Goal: Task Accomplishment & Management: Manage account settings

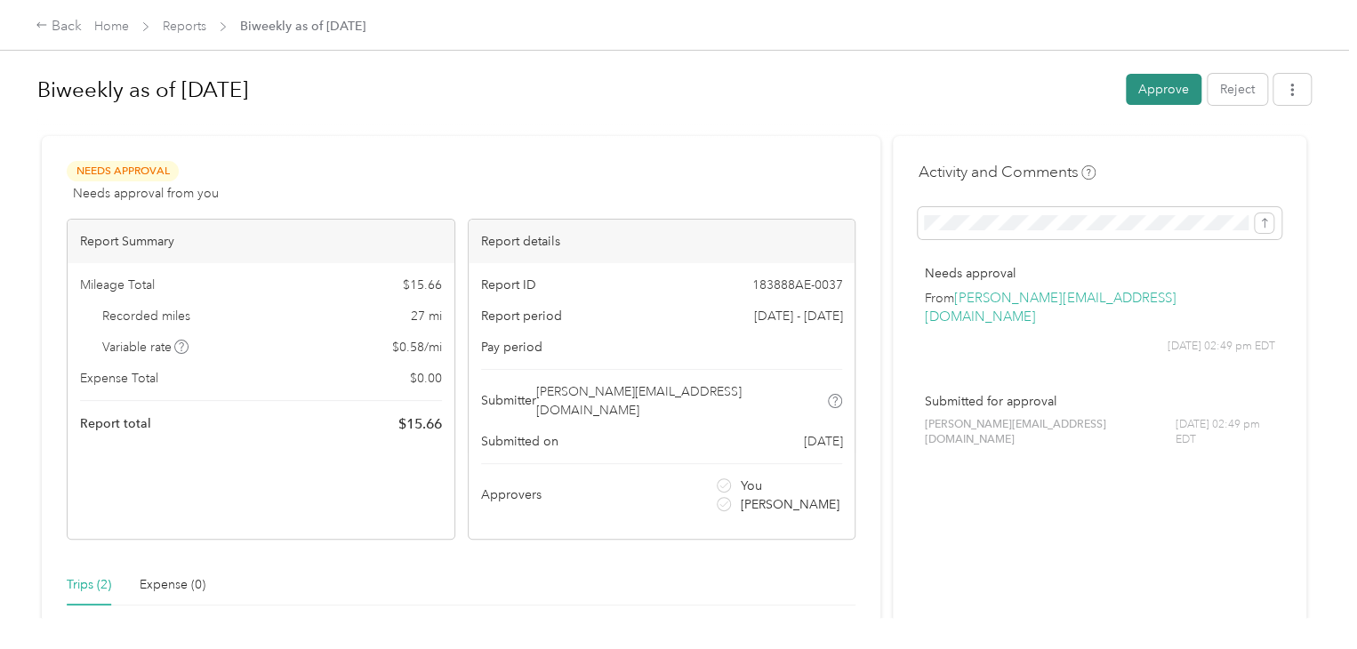
click at [1154, 88] on button "Approve" at bounding box center [1164, 89] width 76 height 31
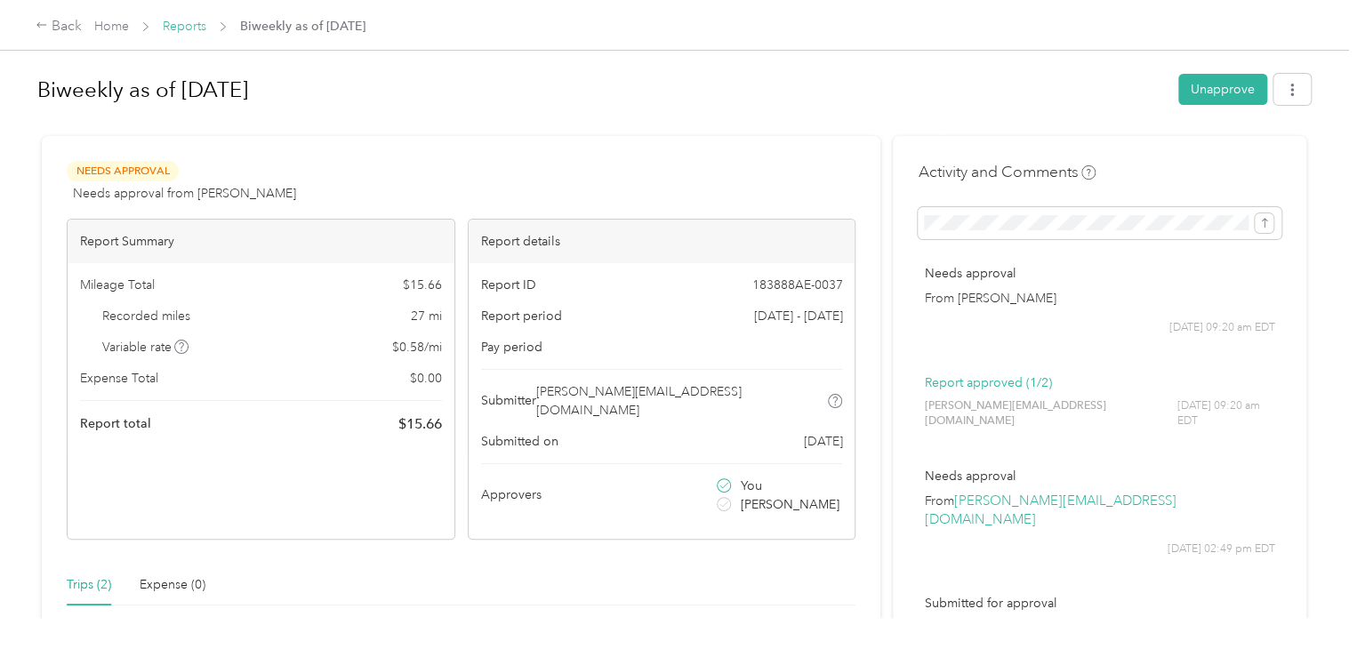
click at [176, 25] on link "Reports" at bounding box center [185, 26] width 44 height 15
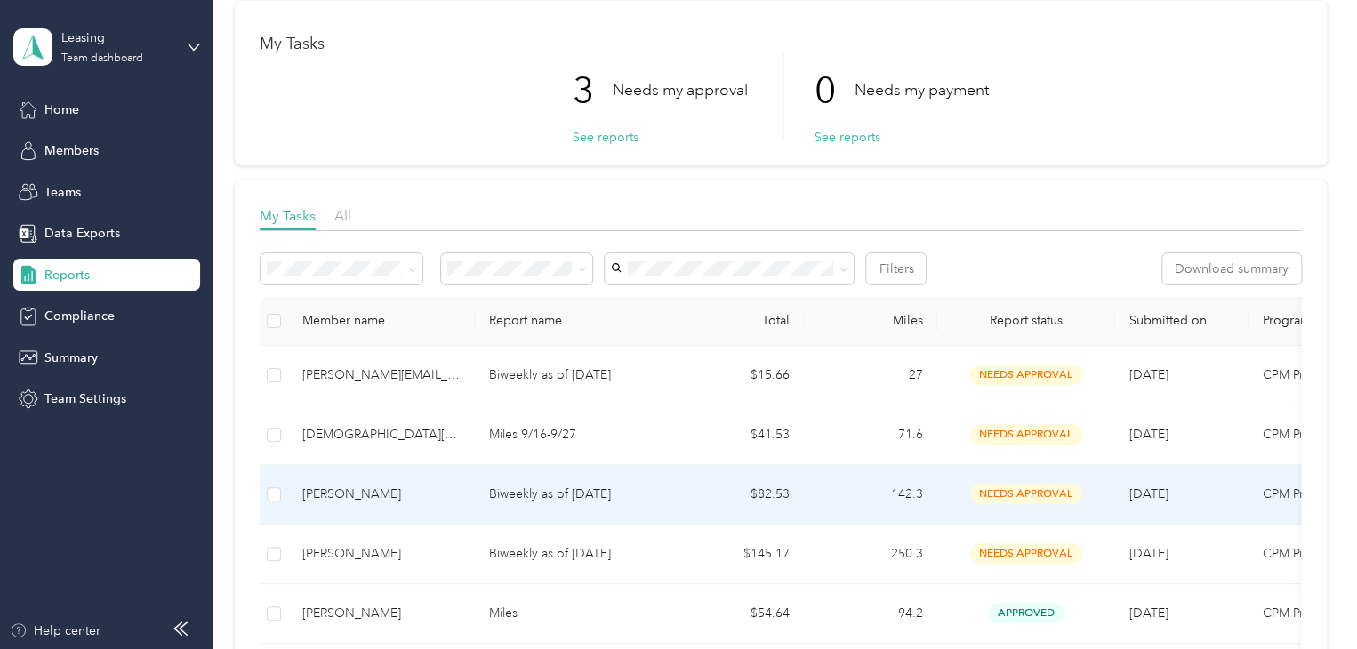
scroll to position [80, 0]
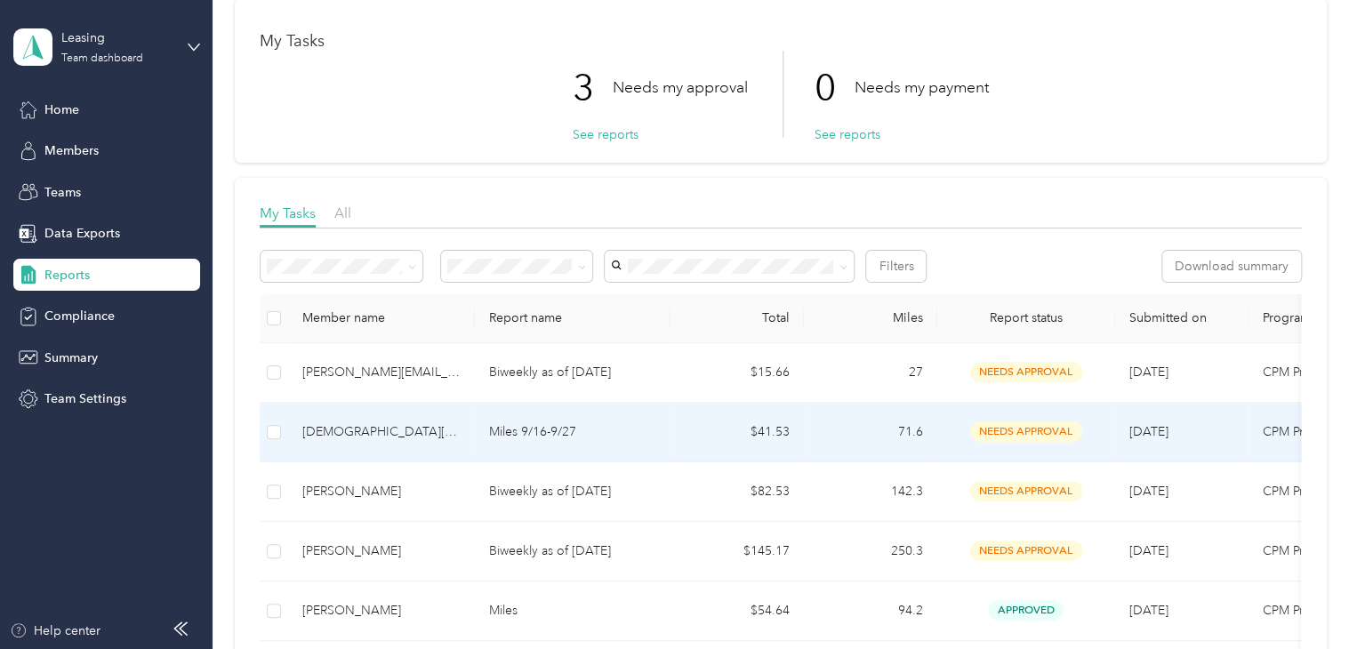
click at [608, 429] on p "Miles 9/16-9/27" at bounding box center [572, 432] width 167 height 20
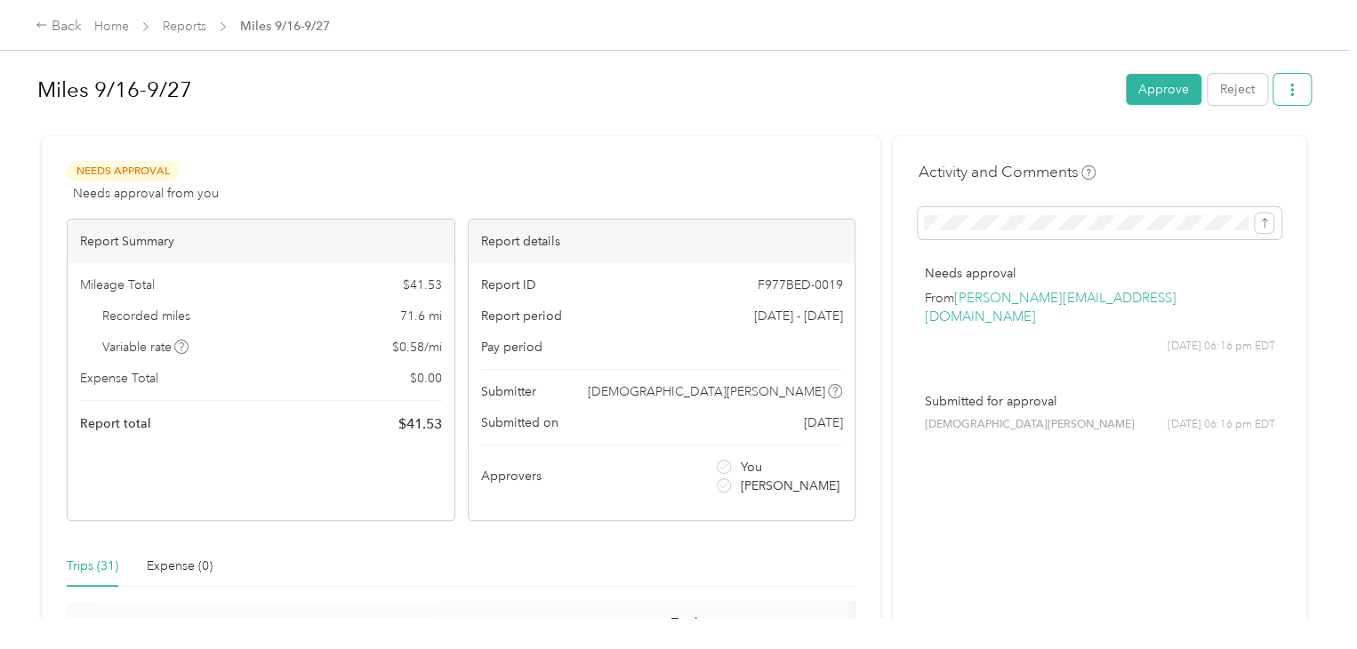
click at [1295, 94] on button "button" at bounding box center [1292, 89] width 37 height 31
click at [1216, 132] on span "Copy share link" at bounding box center [1251, 123] width 87 height 19
click at [1149, 78] on button "Approve" at bounding box center [1164, 89] width 76 height 31
